Goal: Browse casually: Explore the website without a specific task or goal

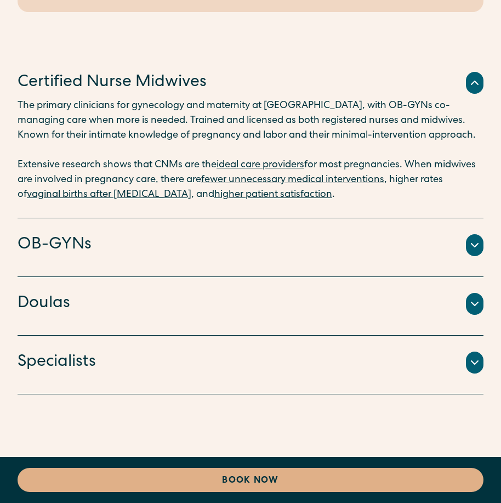
scroll to position [2578, 0]
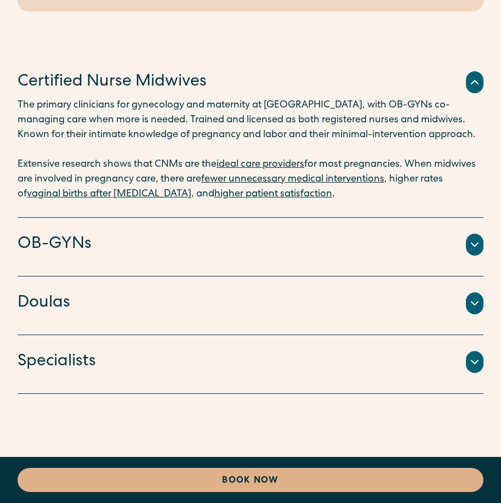
click at [475, 243] on icon at bounding box center [475, 244] width 7 height 3
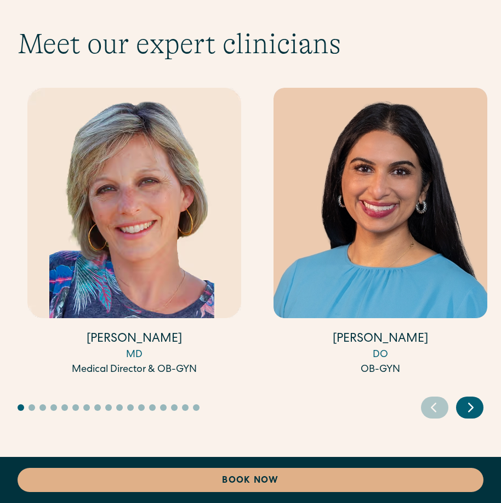
scroll to position [4882, 0]
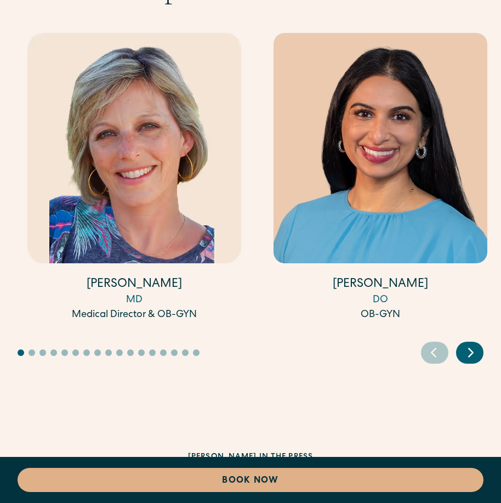
click at [468, 361] on icon "Next slide" at bounding box center [471, 352] width 16 height 17
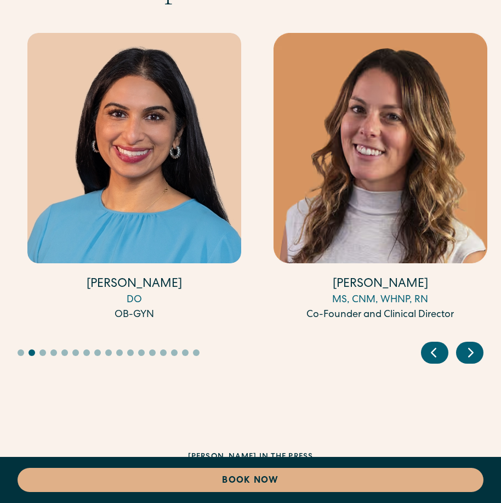
click at [475, 361] on icon "Next slide" at bounding box center [471, 352] width 16 height 17
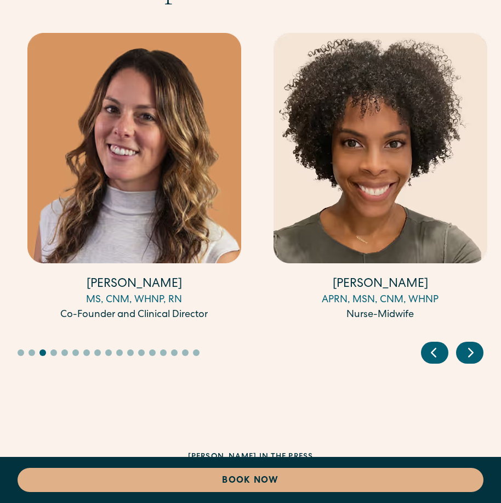
click at [473, 361] on icon "Next slide" at bounding box center [471, 352] width 16 height 17
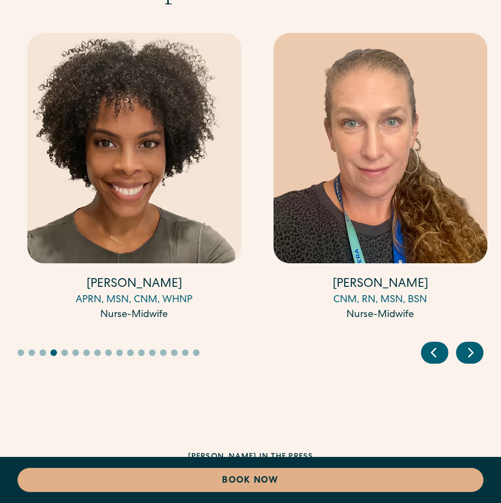
click at [473, 361] on icon "Next slide" at bounding box center [471, 352] width 16 height 17
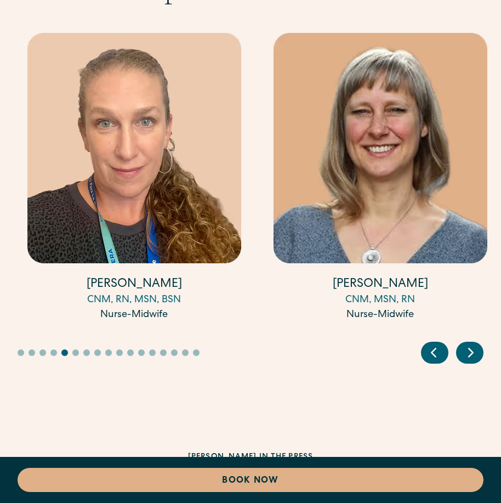
click at [473, 361] on icon "Next slide" at bounding box center [471, 352] width 16 height 17
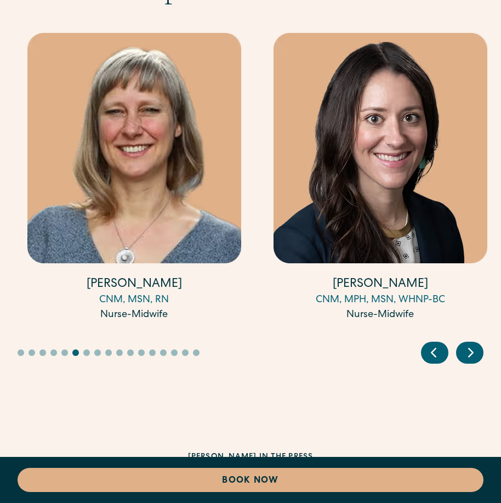
click at [473, 361] on icon "Next slide" at bounding box center [471, 352] width 16 height 17
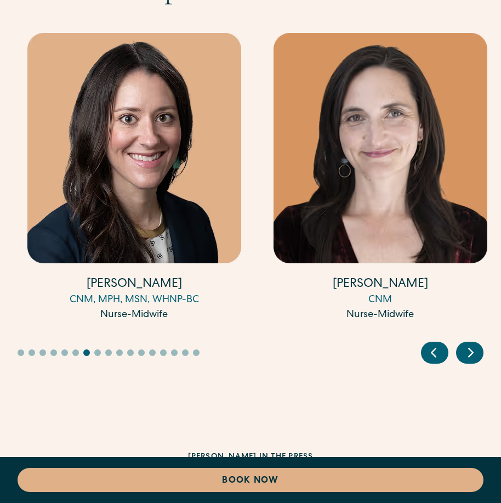
click at [473, 361] on icon "Next slide" at bounding box center [471, 352] width 16 height 17
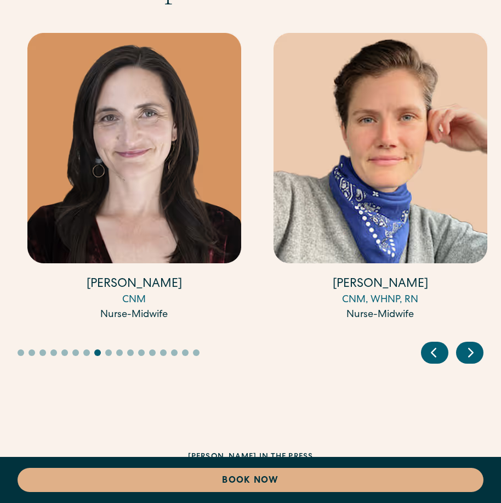
click at [472, 361] on icon "Next slide" at bounding box center [471, 352] width 16 height 17
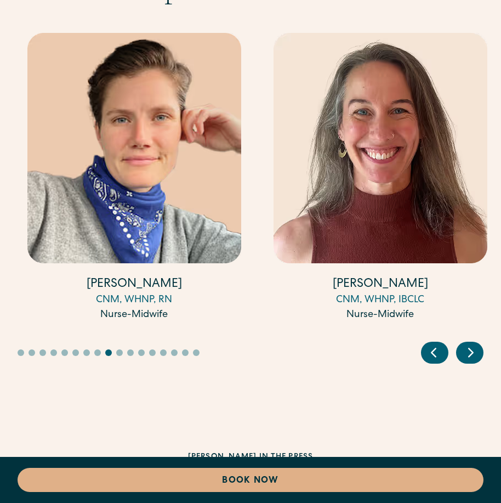
click at [472, 361] on icon "Next slide" at bounding box center [471, 352] width 16 height 17
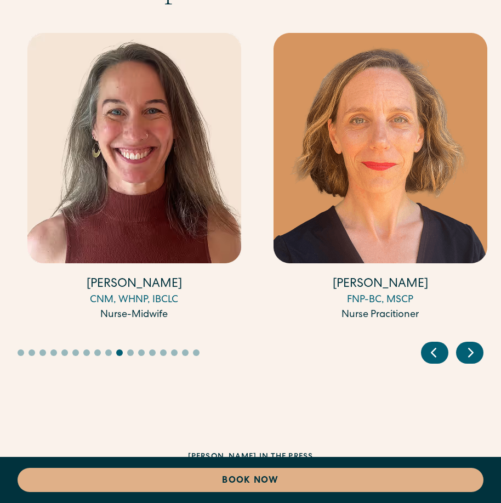
click at [472, 361] on icon "Next slide" at bounding box center [471, 352] width 16 height 17
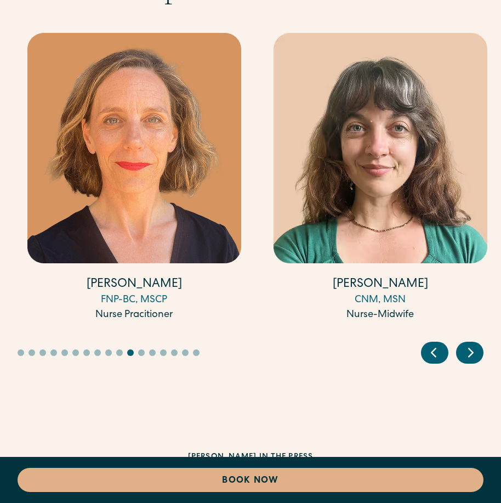
click at [472, 361] on icon "Next slide" at bounding box center [471, 352] width 16 height 17
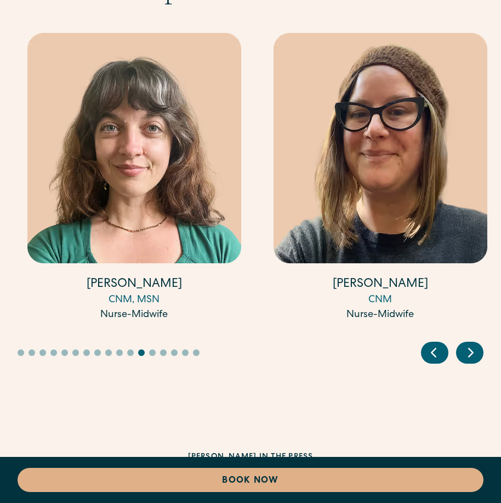
click at [468, 361] on icon "Next slide" at bounding box center [471, 352] width 16 height 17
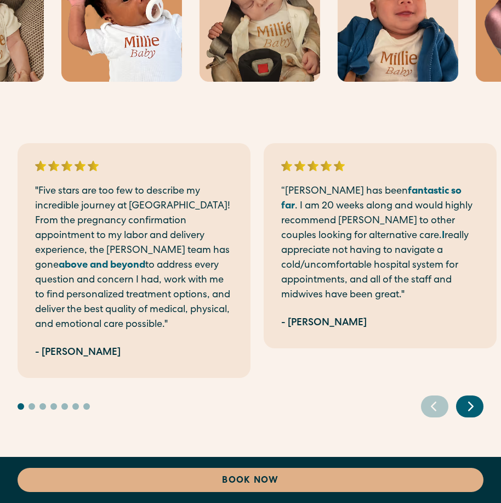
scroll to position [3950, 0]
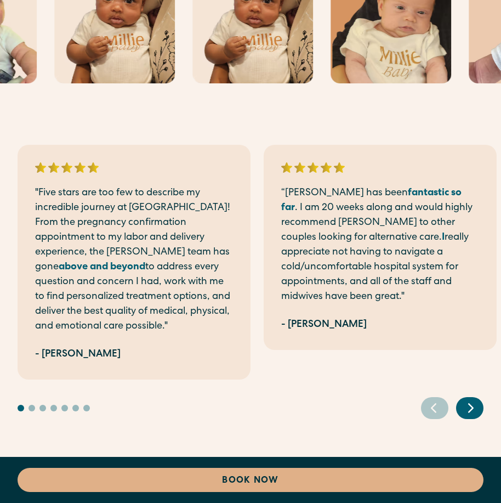
click at [34, 405] on button "Go to slide 2" at bounding box center [32, 408] width 7 height 7
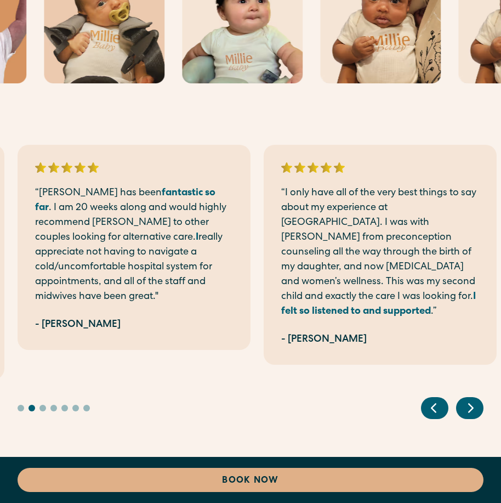
click at [38, 405] on div at bounding box center [211, 408] width 386 height 7
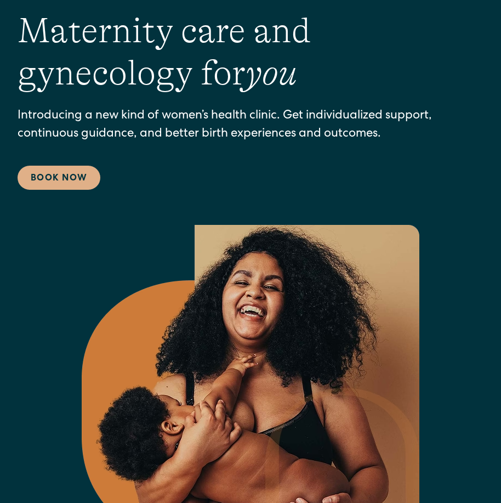
scroll to position [0, 0]
